Goal: Find specific page/section: Find specific page/section

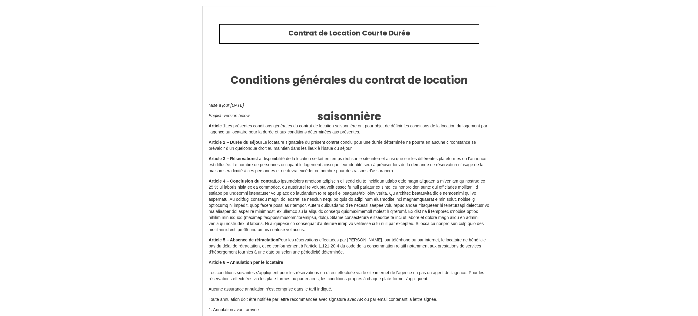
select select "NL"
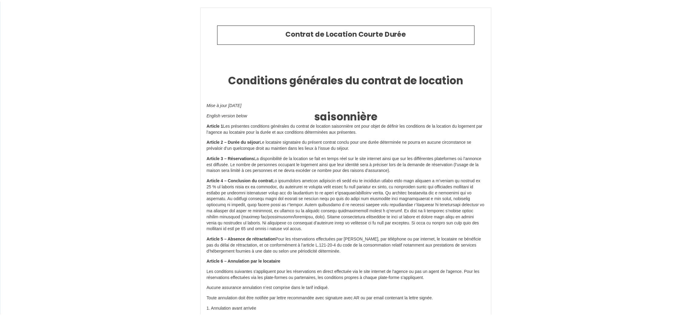
scroll to position [2562, 0]
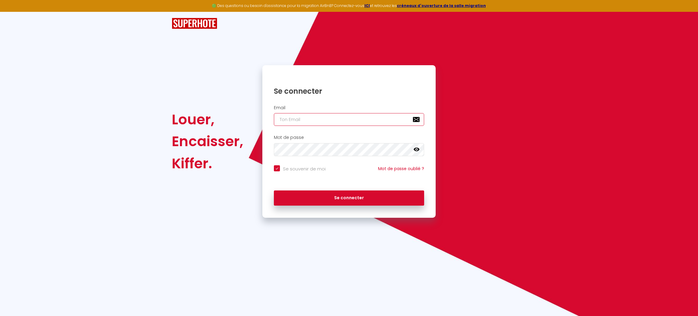
click at [312, 113] on input "email" at bounding box center [349, 119] width 150 height 13
type input "[EMAIL_ADDRESS][DOMAIN_NAME]"
click at [338, 199] on button "Se connecter" at bounding box center [349, 197] width 150 height 15
checkbox input "true"
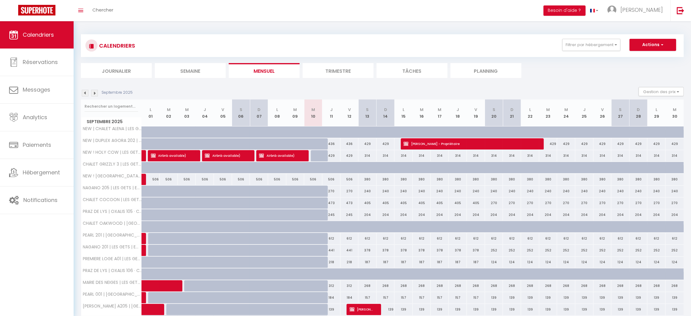
click at [96, 94] on img at bounding box center [94, 93] width 7 height 7
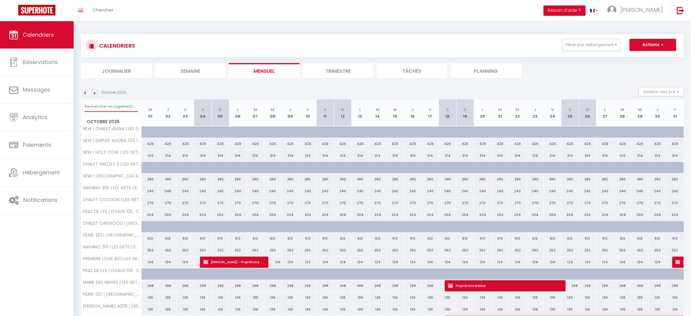
click at [105, 102] on input "text" at bounding box center [112, 106] width 54 height 11
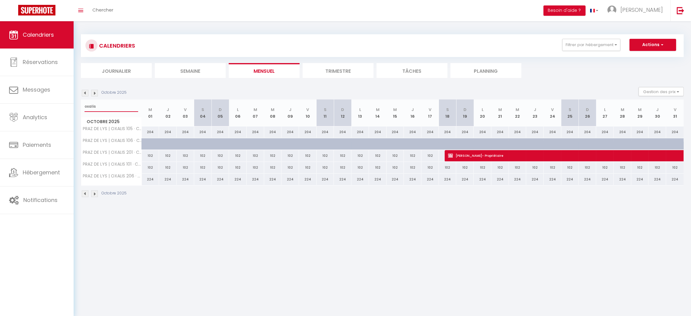
type input "oxalis"
click at [177, 221] on body "🟢 Des questions ou besoin d'assistance pour la migration AirBnB? Connectez-vous…" at bounding box center [345, 179] width 691 height 316
click at [329, 70] on li "Trimestre" at bounding box center [338, 70] width 71 height 15
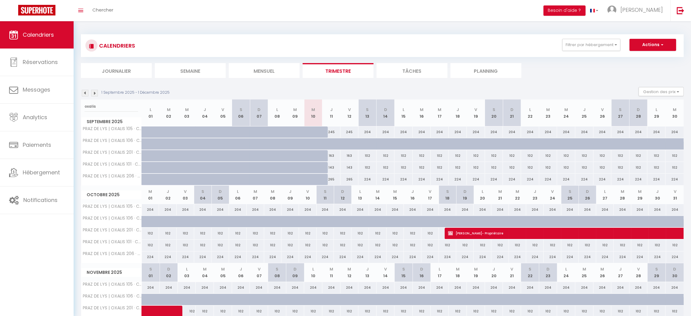
click at [96, 93] on img at bounding box center [94, 93] width 7 height 7
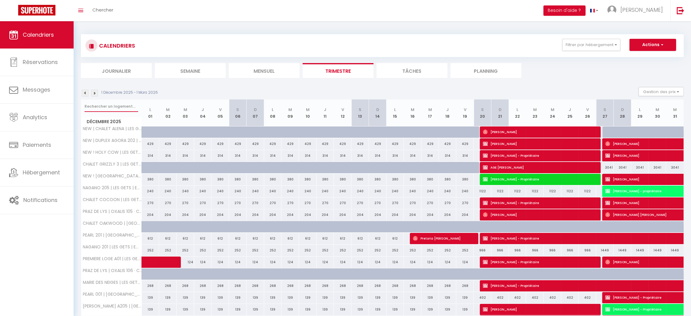
click at [101, 106] on input "text" at bounding box center [112, 106] width 54 height 11
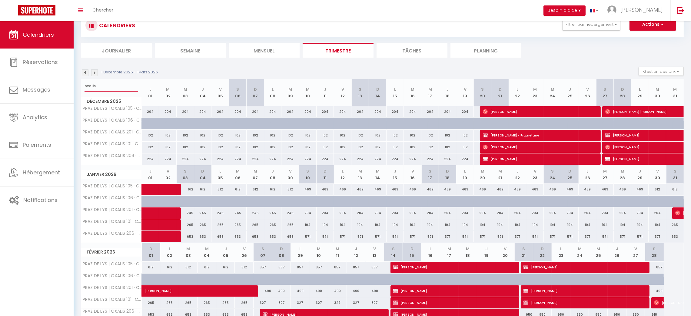
scroll to position [21, 0]
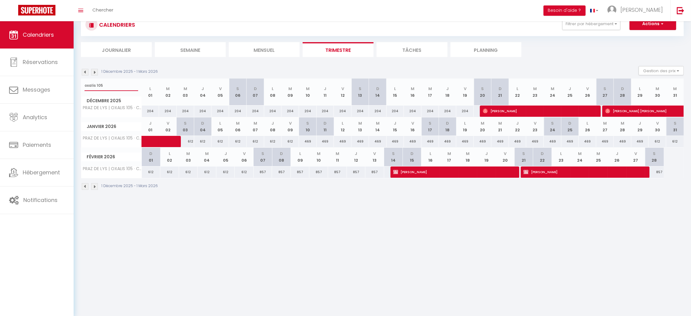
type input "oxalis 105"
